Goal: Navigation & Orientation: Find specific page/section

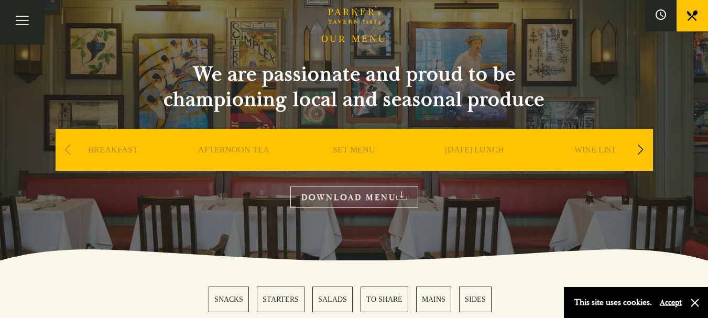
scroll to position [60, 0]
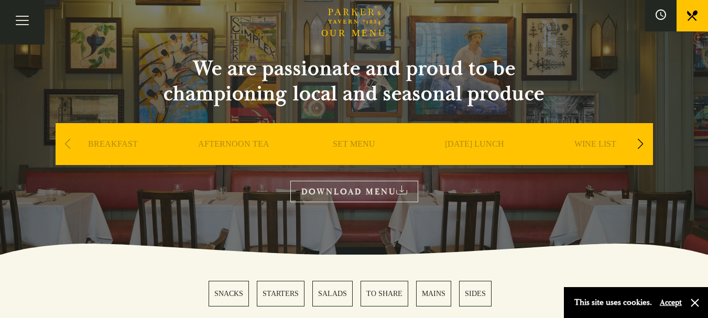
click at [386, 188] on link "DOWNLOAD MENU" at bounding box center [355, 192] width 128 height 22
click at [353, 141] on link "SET MENU" at bounding box center [354, 160] width 42 height 42
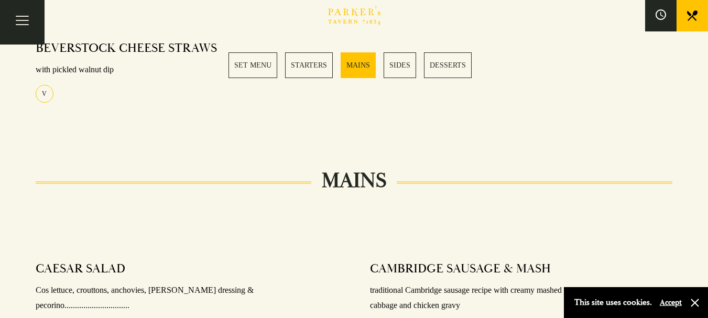
scroll to position [689, 0]
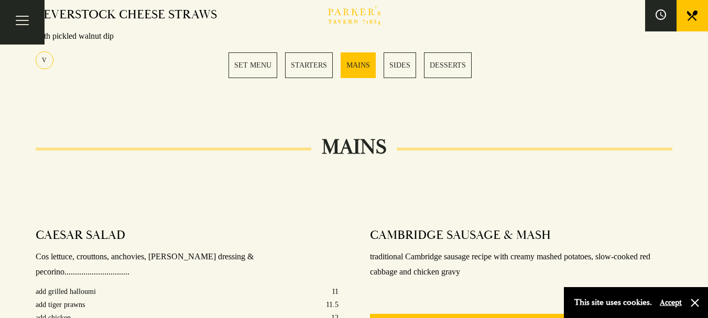
drag, startPoint x: 706, startPoint y: 135, endPoint x: 703, endPoint y: 151, distance: 15.4
click at [703, 151] on section "Set Menu Served from [DATE] to [DATE], 12:30-6pm. 2 COURSES £21 / 3 COURSES £27…" at bounding box center [354, 322] width 708 height 1237
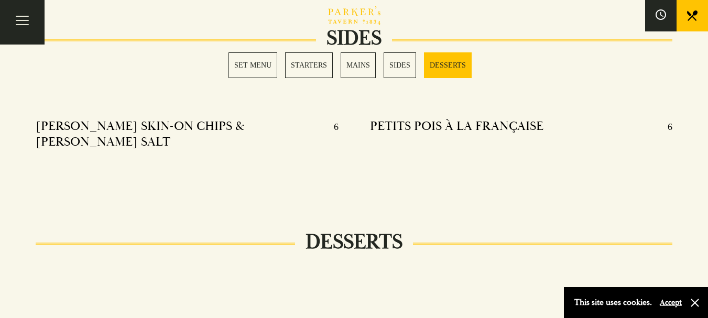
scroll to position [1180, 0]
